Goal: Find specific page/section: Find specific page/section

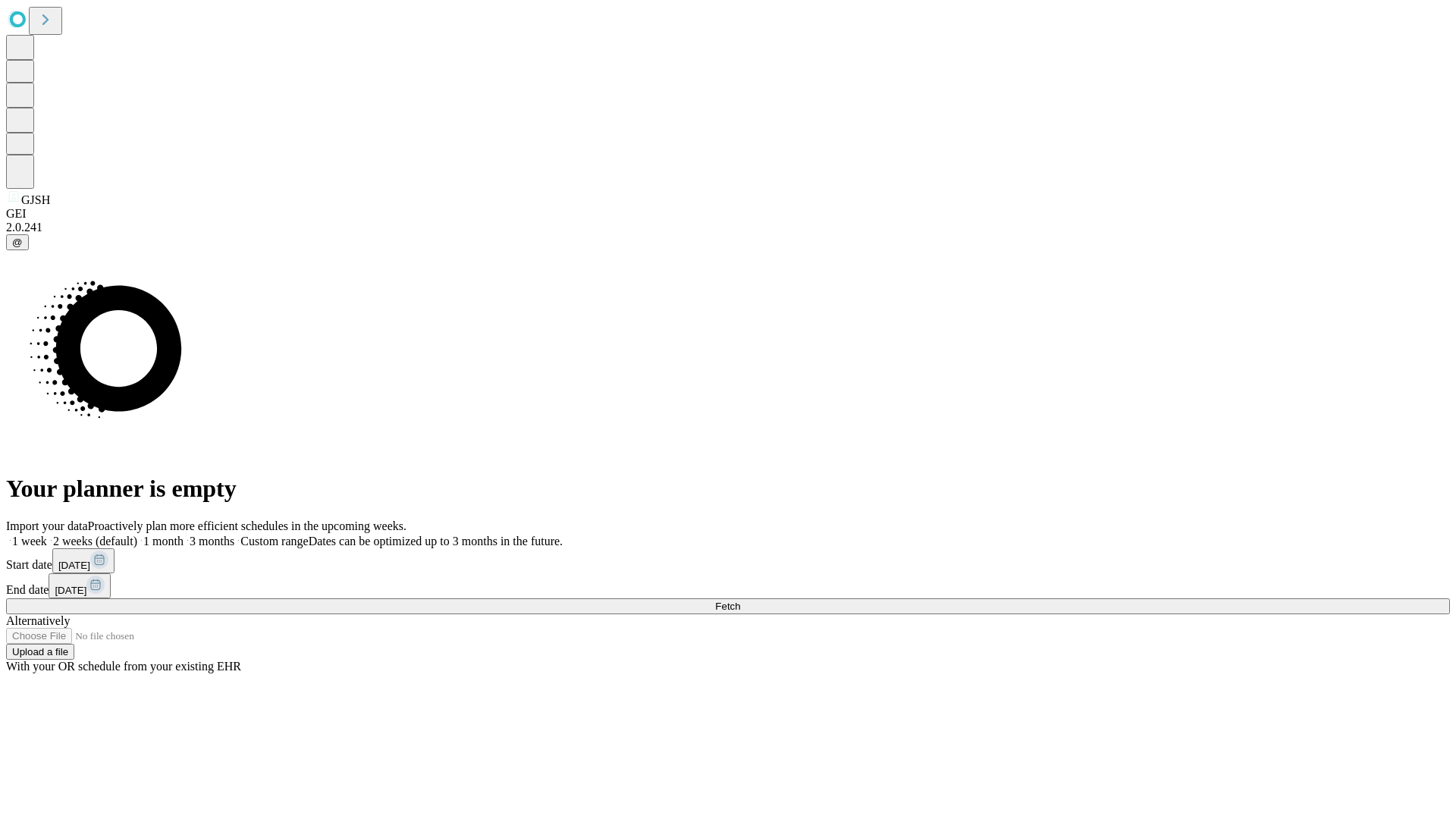
click at [740, 601] on span "Fetch" at bounding box center [727, 607] width 25 height 11
